Goal: Information Seeking & Learning: Learn about a topic

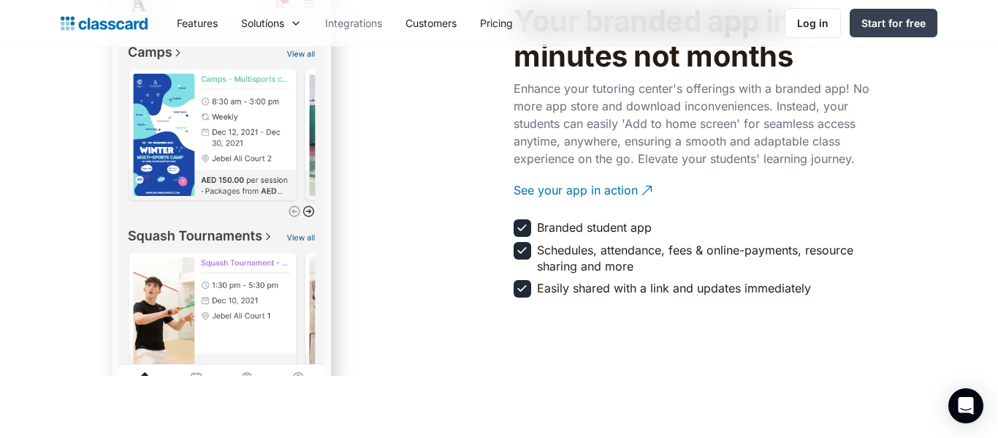
scroll to position [2694, 0]
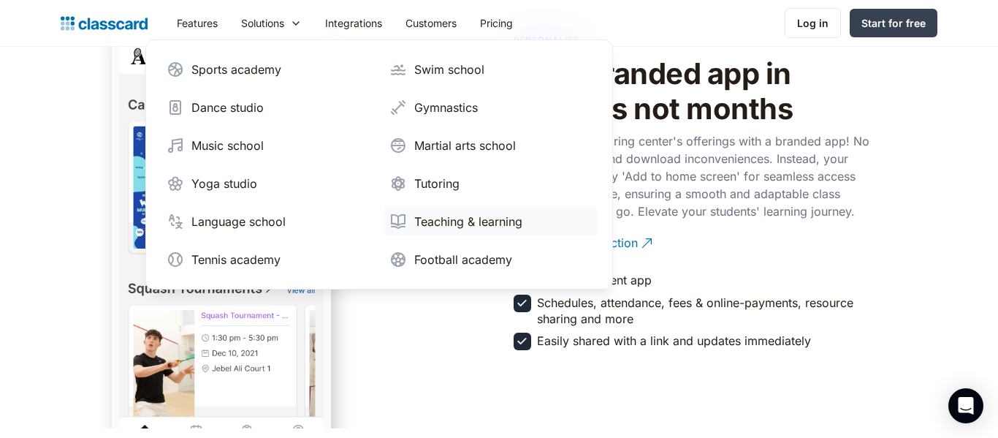
click at [481, 218] on div "Teaching & learning" at bounding box center [468, 222] width 108 height 18
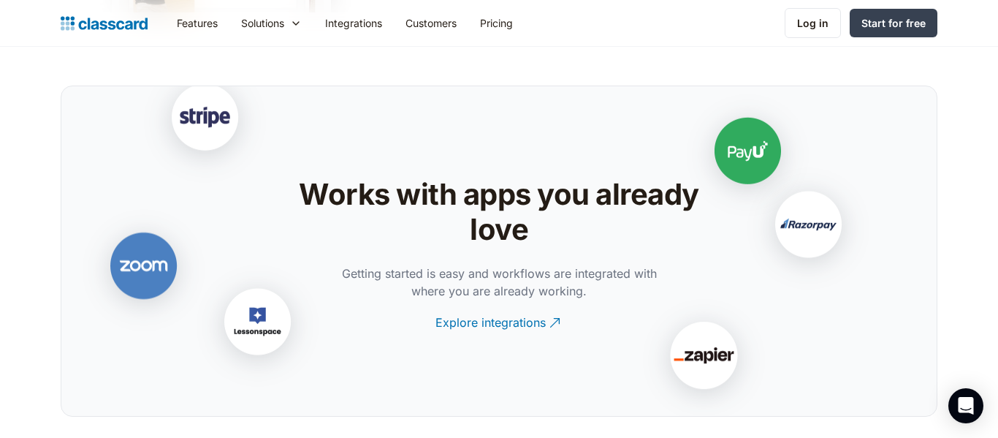
scroll to position [3085, 0]
